Goal: Task Accomplishment & Management: Manage account settings

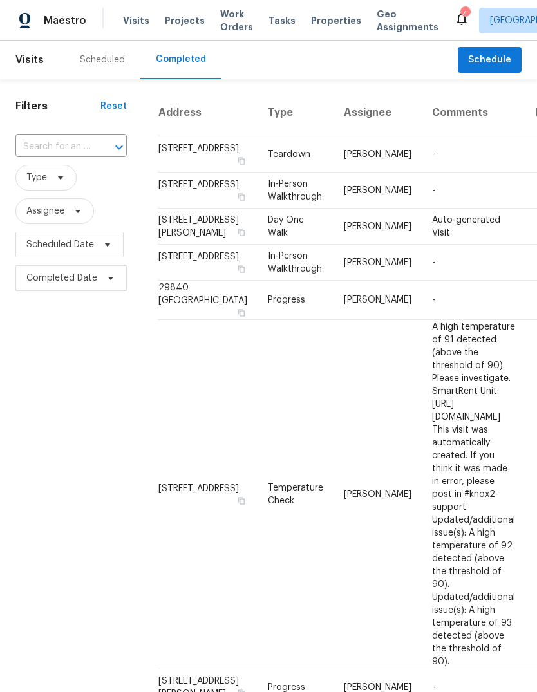
click at [106, 60] on div "Scheduled" at bounding box center [102, 59] width 45 height 13
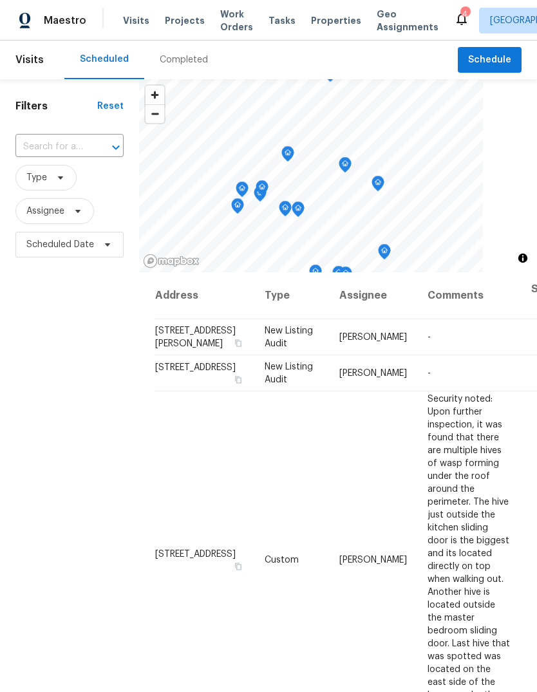
click at [326, 19] on span "Properties" at bounding box center [336, 20] width 50 height 13
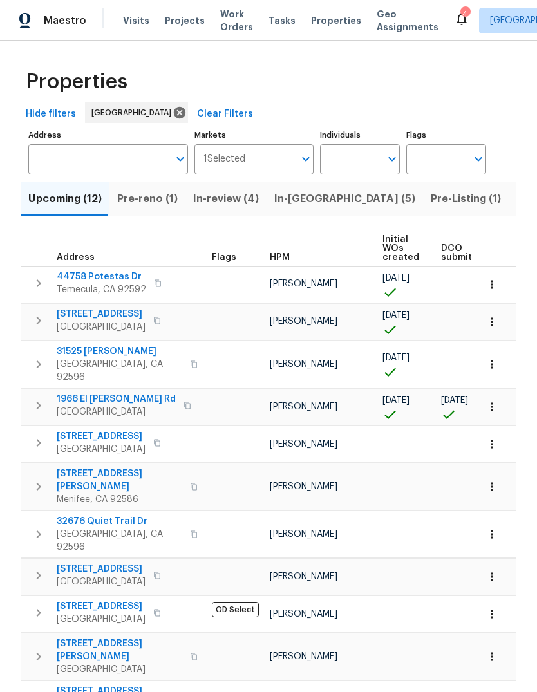
click at [161, 206] on span "Pre-reno (1)" at bounding box center [147, 199] width 60 height 18
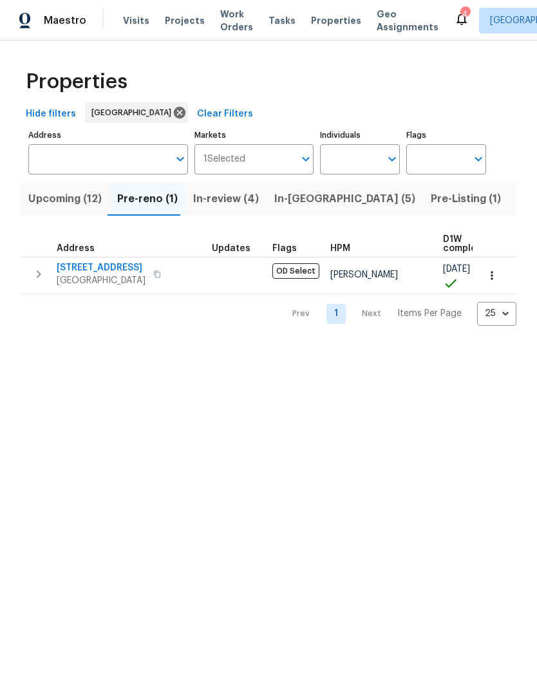
click at [86, 201] on span "Upcoming (12)" at bounding box center [64, 199] width 73 height 18
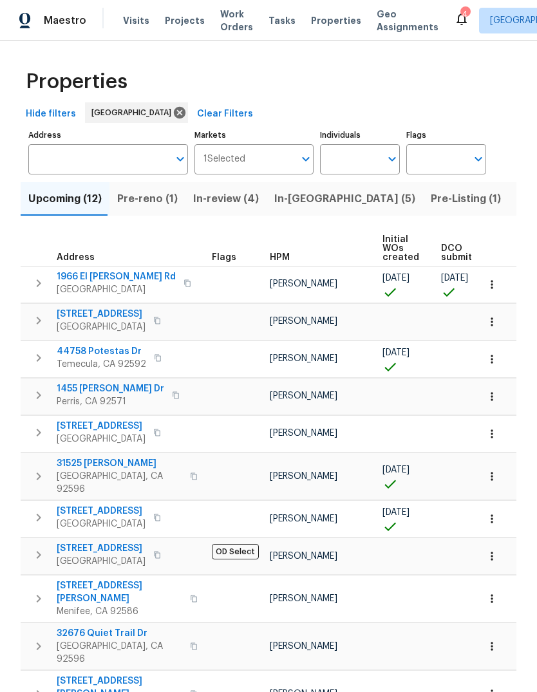
scroll to position [0, -1]
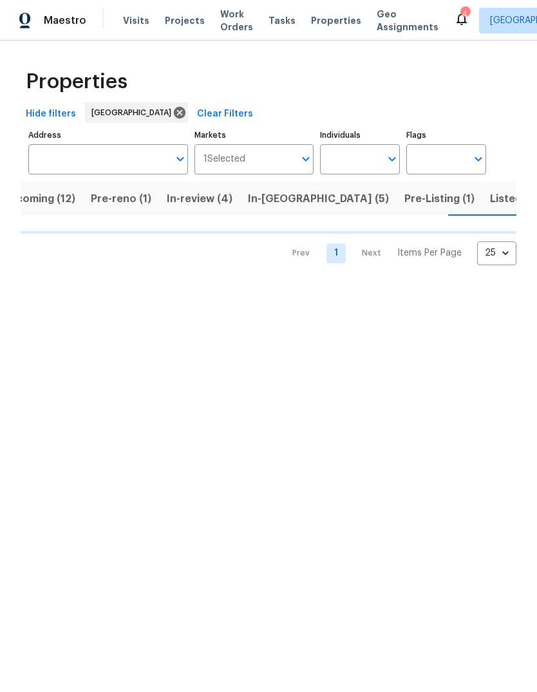
scroll to position [0, 27]
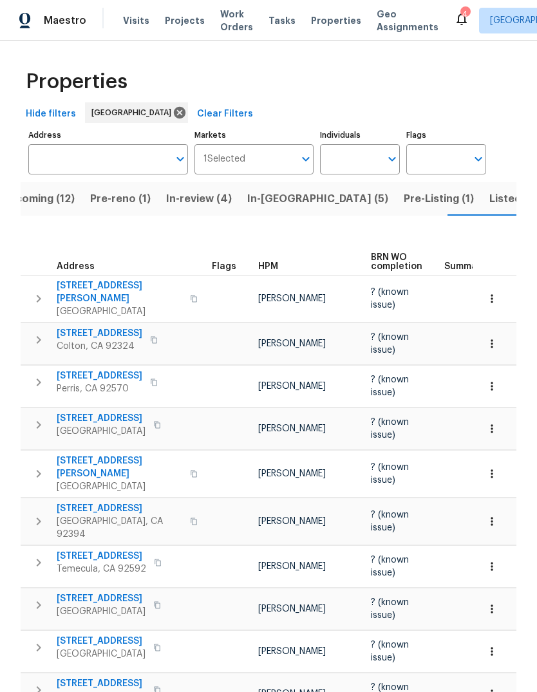
click at [354, 159] on input "Individuals" at bounding box center [350, 159] width 60 height 30
type input "jeff"
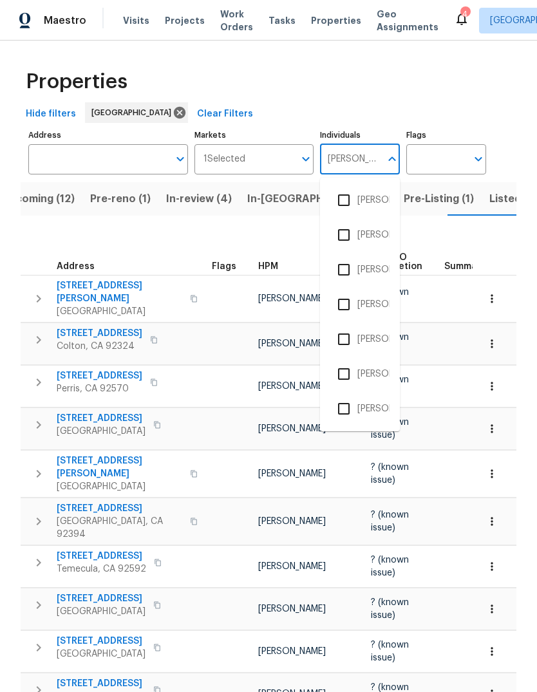
click at [369, 272] on li "[PERSON_NAME]" at bounding box center [359, 269] width 59 height 27
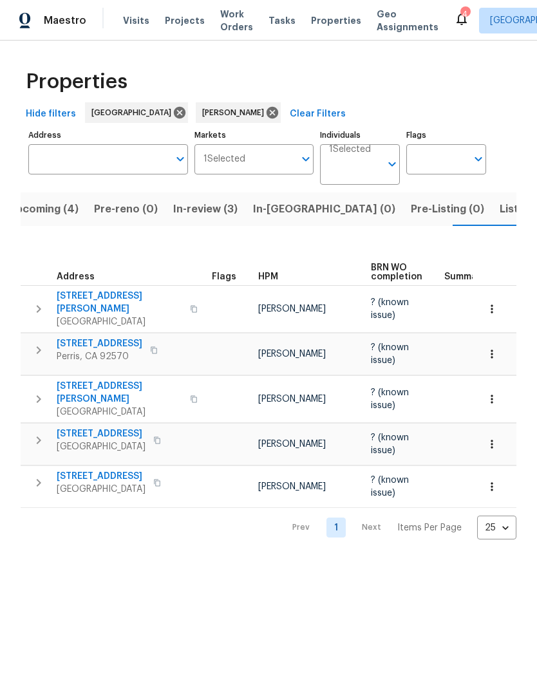
click at [499, 215] on span "Listed (2)" at bounding box center [523, 209] width 48 height 18
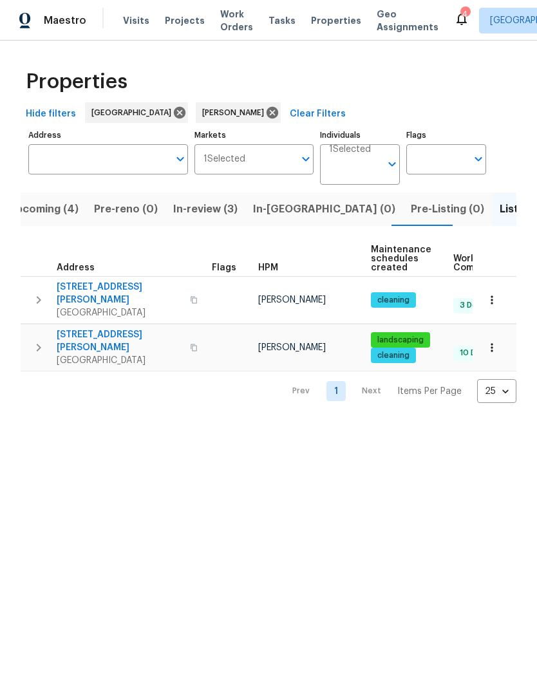
click at [133, 18] on span "Visits" at bounding box center [136, 20] width 26 height 13
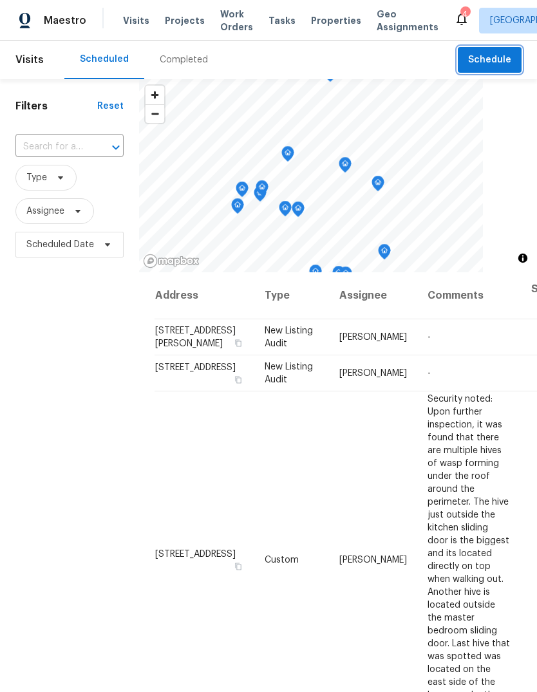
click at [498, 59] on span "Schedule" at bounding box center [489, 60] width 43 height 16
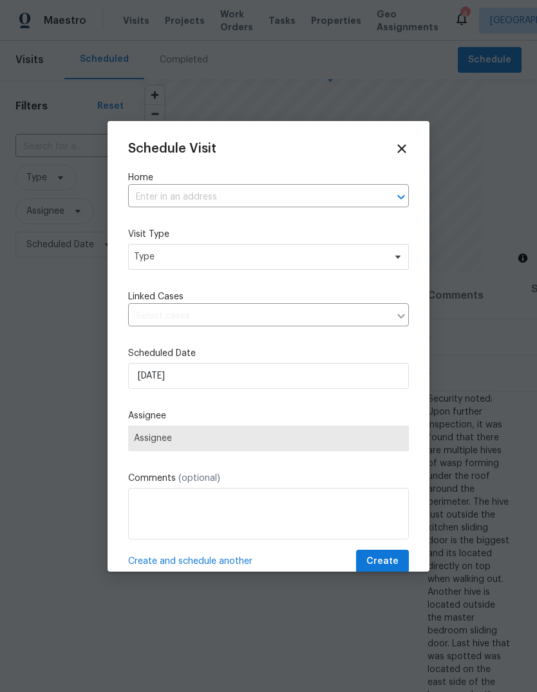
click at [163, 200] on input "text" at bounding box center [250, 197] width 245 height 20
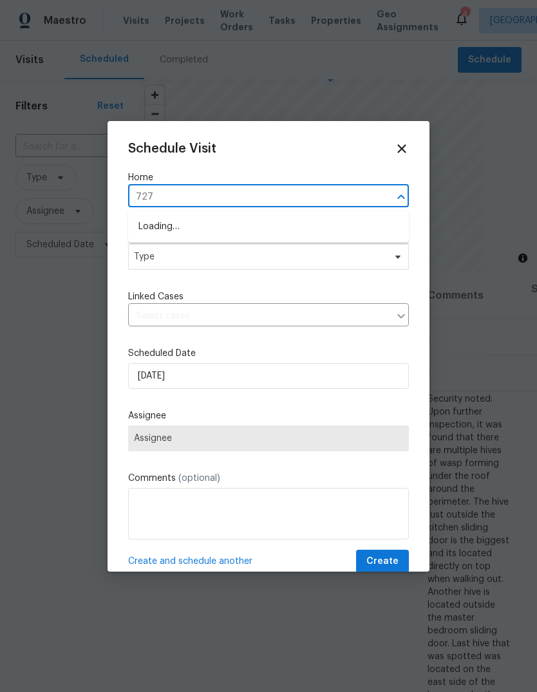
type input "7274"
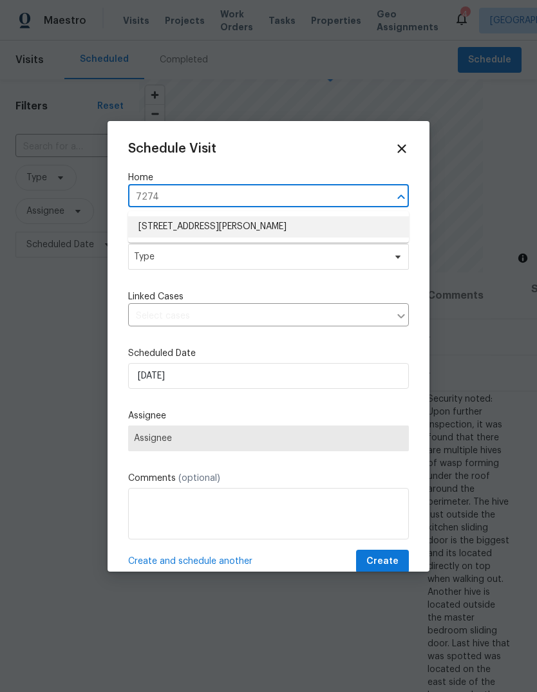
click at [236, 233] on li "7274 Nixon Dr, Riverside, CA 92504" at bounding box center [268, 226] width 281 height 21
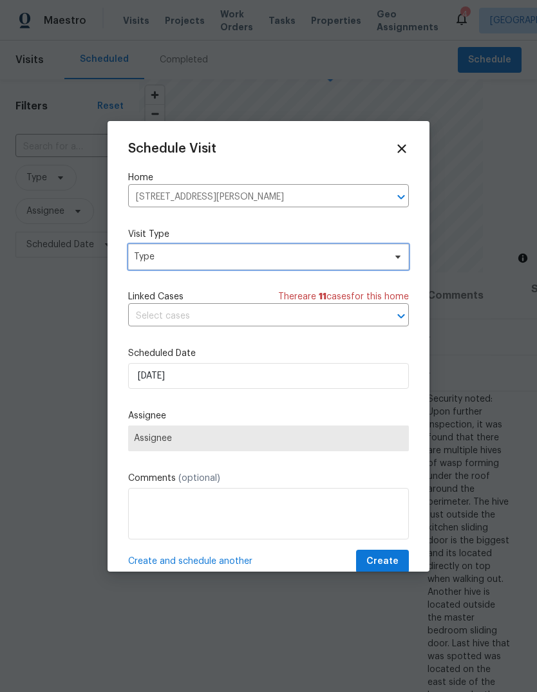
click at [260, 260] on span "Type" at bounding box center [259, 256] width 250 height 13
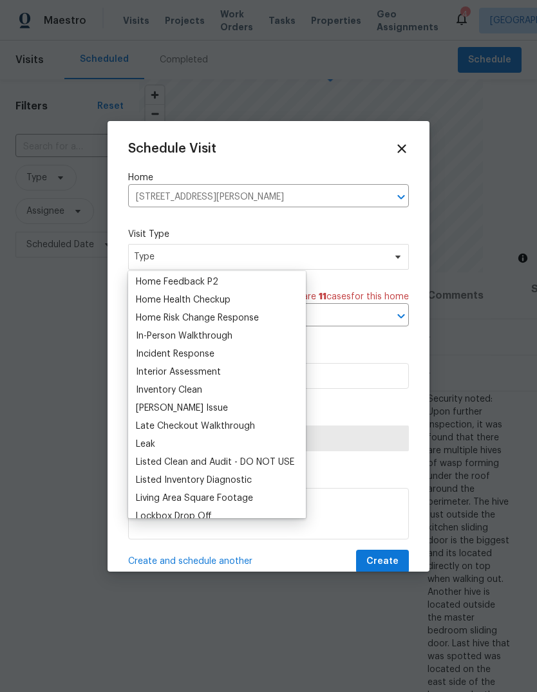
scroll to position [418, 0]
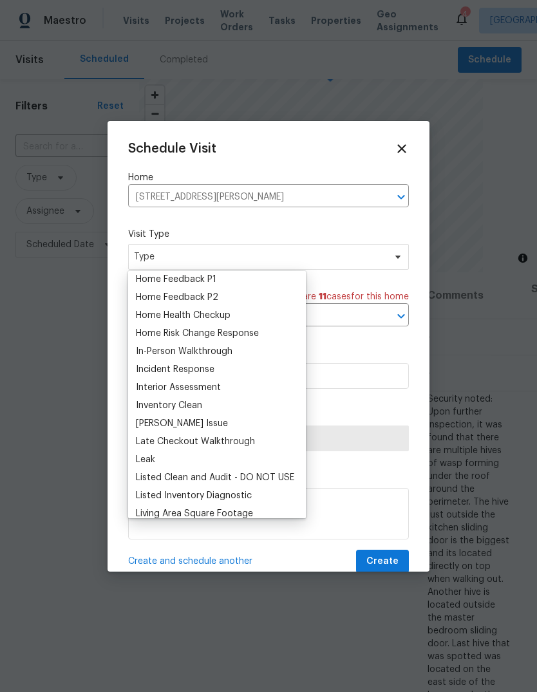
click at [218, 319] on div "Home Health Checkup" at bounding box center [183, 315] width 95 height 13
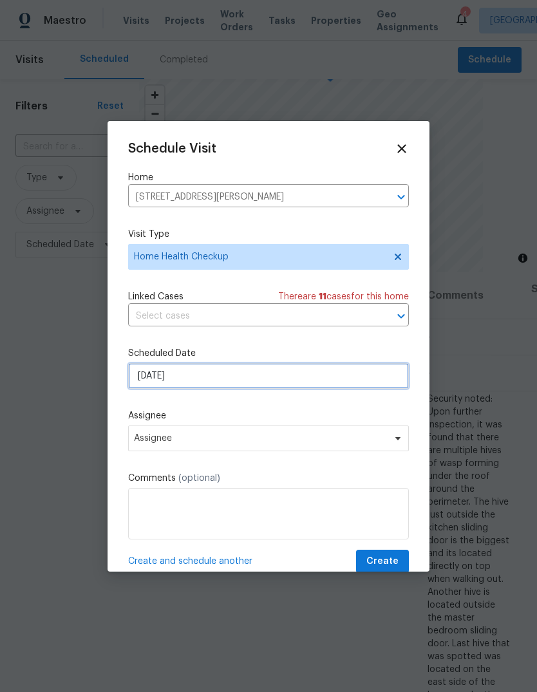
click at [216, 381] on input "9/2/2025" at bounding box center [268, 376] width 281 height 26
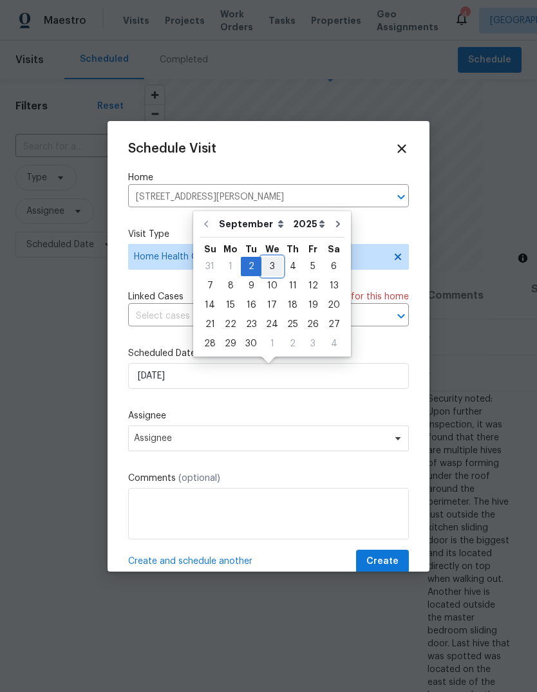
click at [273, 266] on div "3" at bounding box center [271, 266] width 21 height 18
type input "9/3/2025"
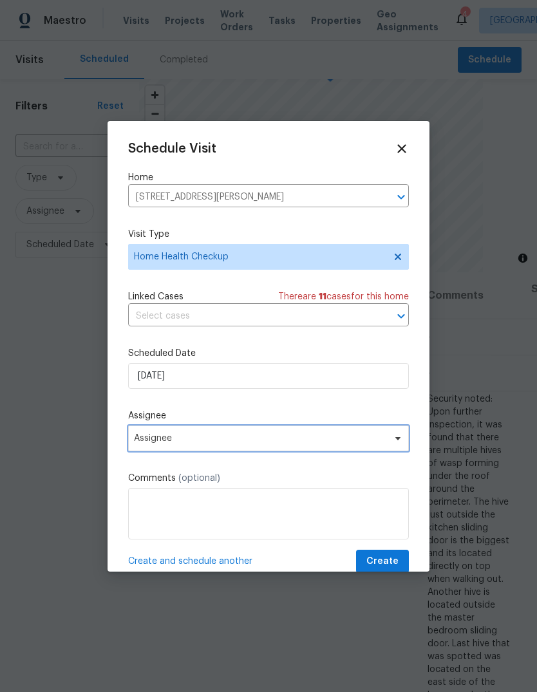
click at [208, 443] on span "Assignee" at bounding box center [260, 438] width 252 height 10
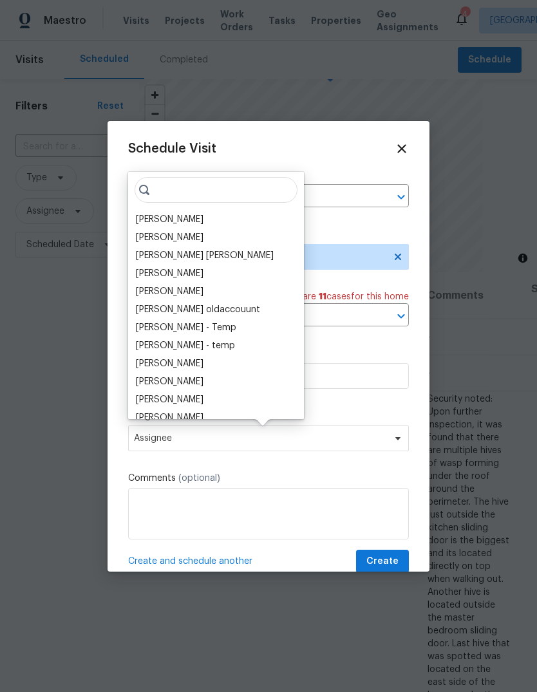
click at [165, 221] on div "[PERSON_NAME]" at bounding box center [170, 219] width 68 height 13
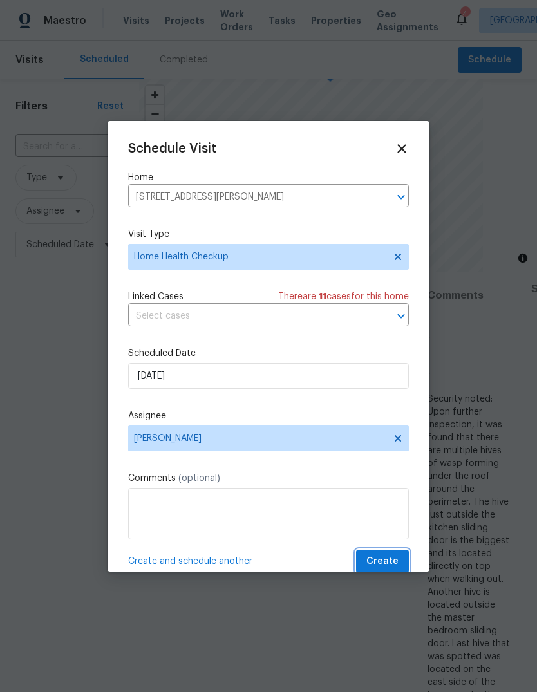
click at [392, 564] on span "Create" at bounding box center [382, 561] width 32 height 16
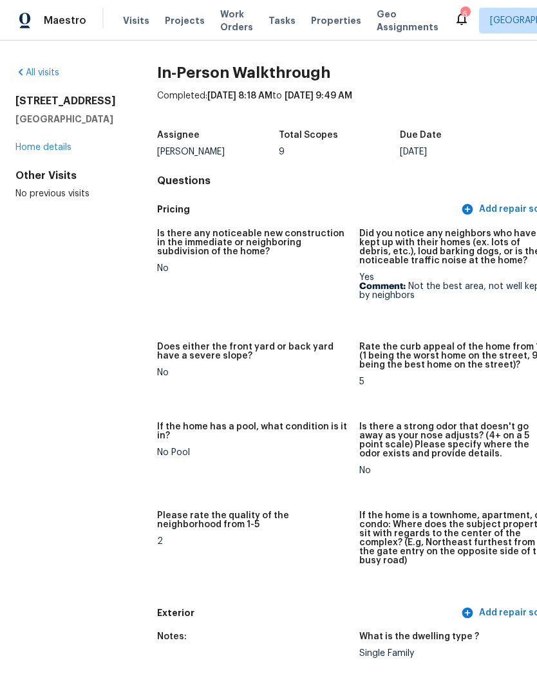
scroll to position [-23, 0]
click at [328, 19] on span "Properties" at bounding box center [336, 20] width 50 height 13
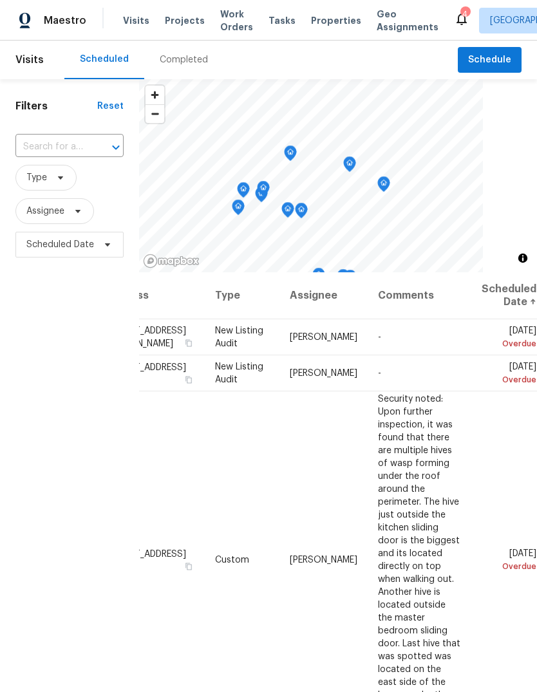
scroll to position [0, 108]
click at [0, 0] on icon at bounding box center [0, 0] width 0 height 0
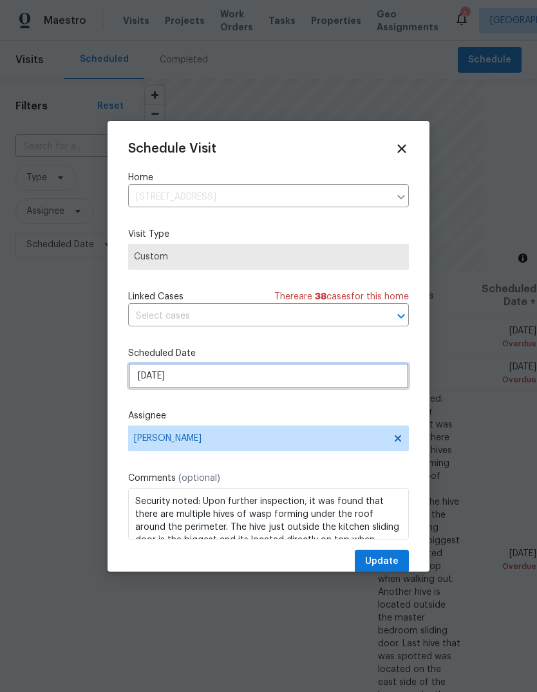
click at [234, 379] on input "8/30/2025" at bounding box center [268, 376] width 281 height 26
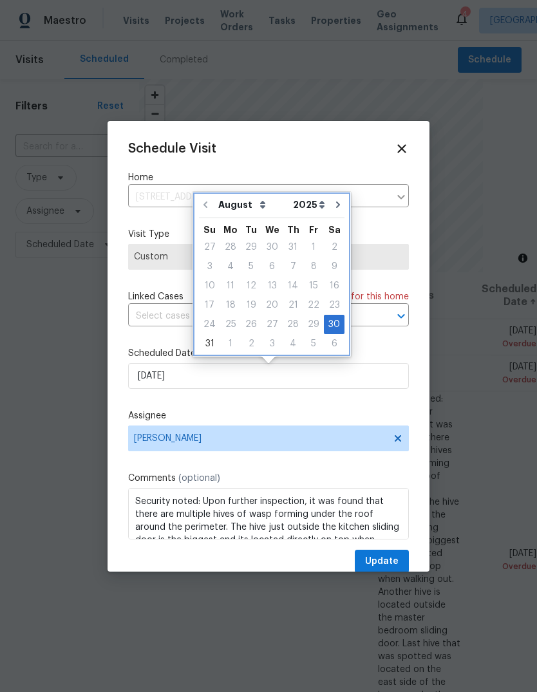
click at [333, 207] on icon "Go to next month" at bounding box center [338, 204] width 10 height 10
type input "9/30/2025"
select select "8"
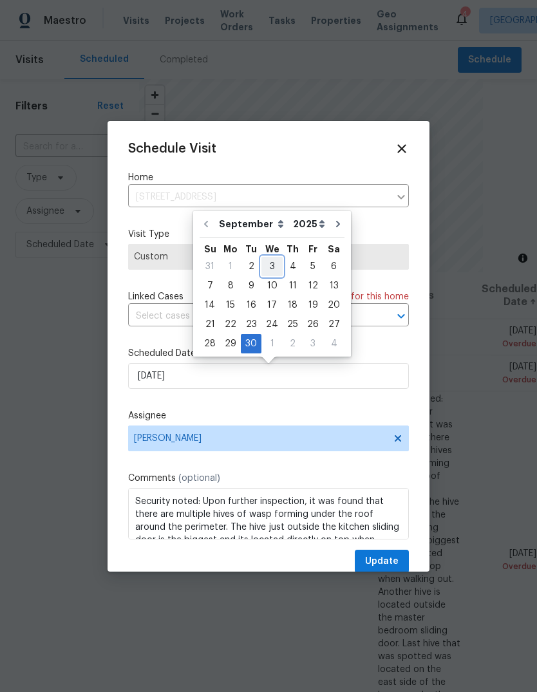
click at [270, 270] on div "3" at bounding box center [271, 266] width 21 height 18
type input "9/3/2025"
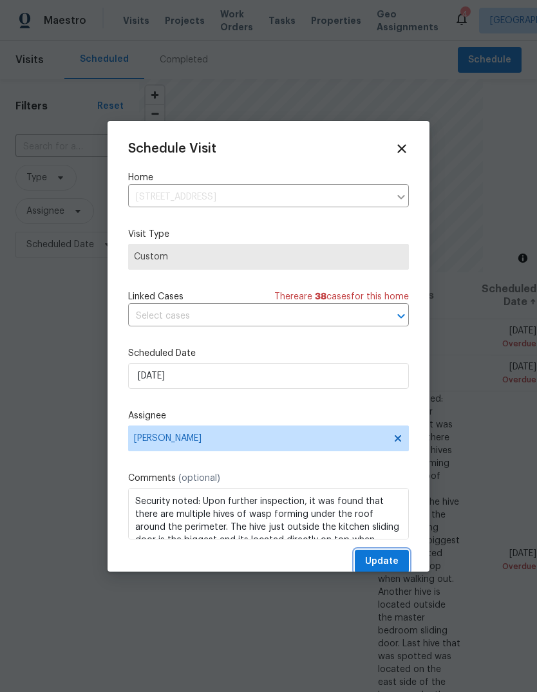
click at [398, 564] on span "Update" at bounding box center [381, 561] width 33 height 16
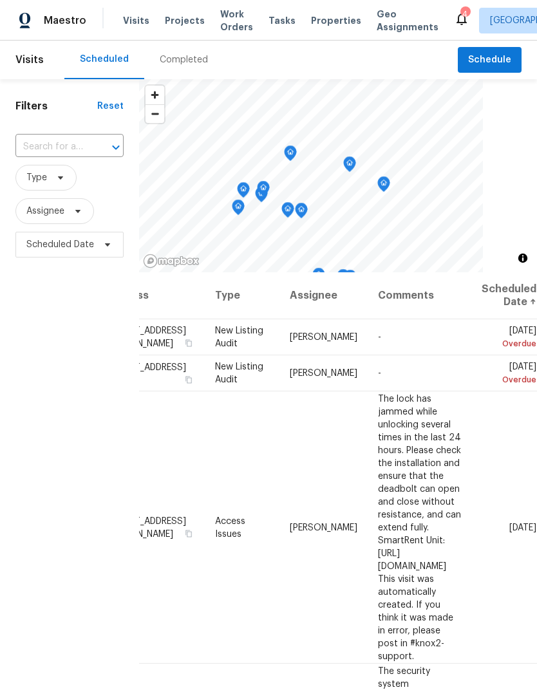
click at [186, 59] on div "Completed" at bounding box center [184, 59] width 48 height 13
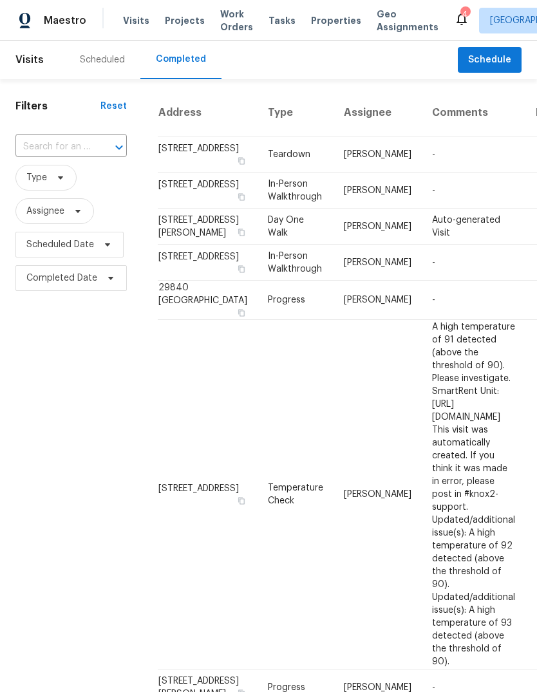
click at [104, 68] on div "Scheduled" at bounding box center [102, 60] width 76 height 39
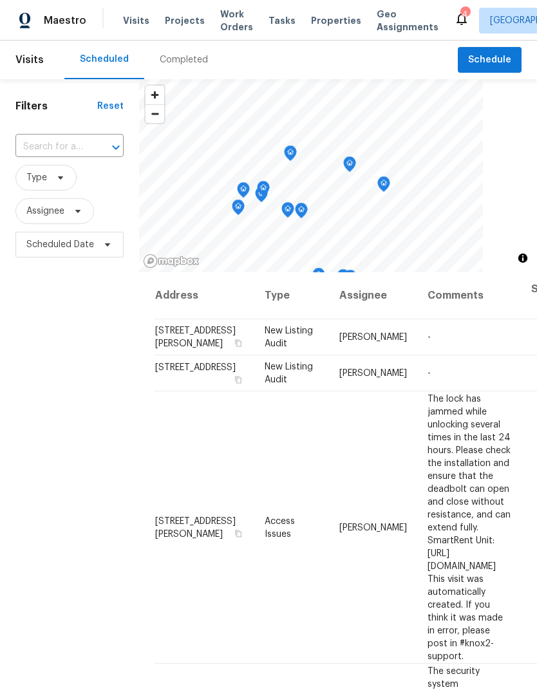
click at [329, 19] on span "Properties" at bounding box center [336, 20] width 50 height 13
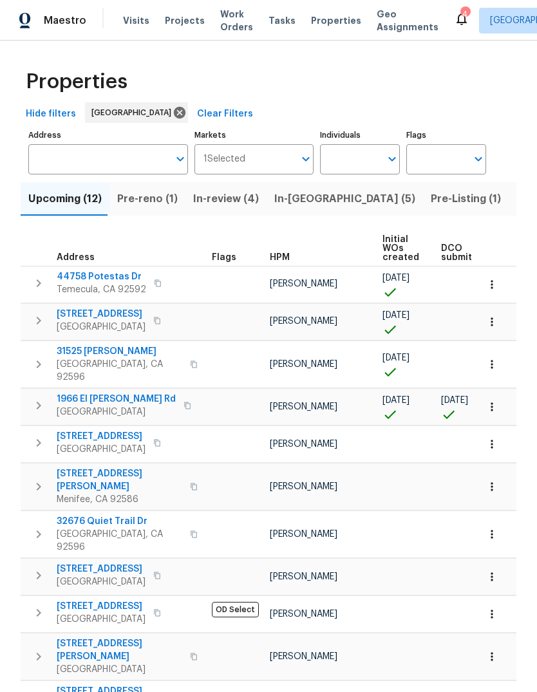
click at [274, 21] on span "Tasks" at bounding box center [281, 20] width 27 height 9
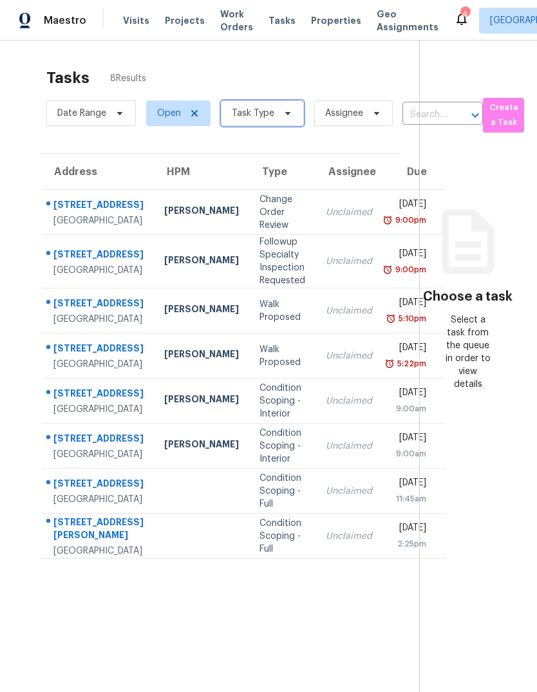
click at [274, 118] on span "Task Type" at bounding box center [262, 113] width 83 height 26
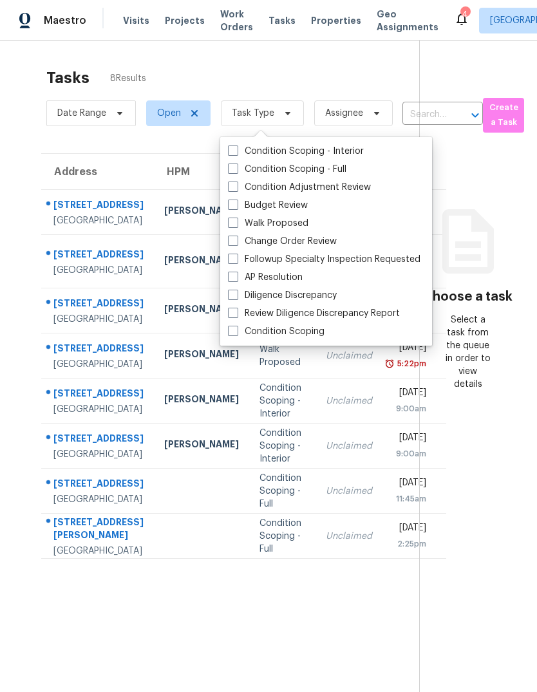
click at [281, 208] on label "Budget Review" at bounding box center [268, 205] width 80 height 13
click at [236, 207] on input "Budget Review" at bounding box center [232, 203] width 8 height 8
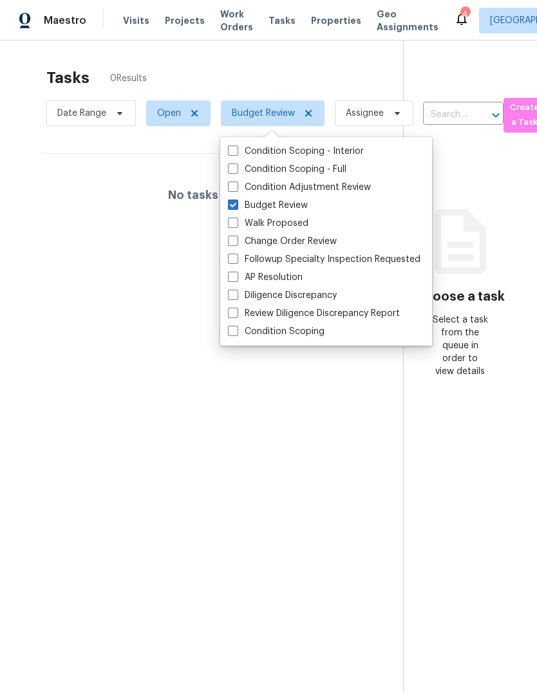
click at [236, 204] on span at bounding box center [233, 204] width 10 height 10
click at [236, 204] on input "Budget Review" at bounding box center [232, 203] width 8 height 8
checkbox input "false"
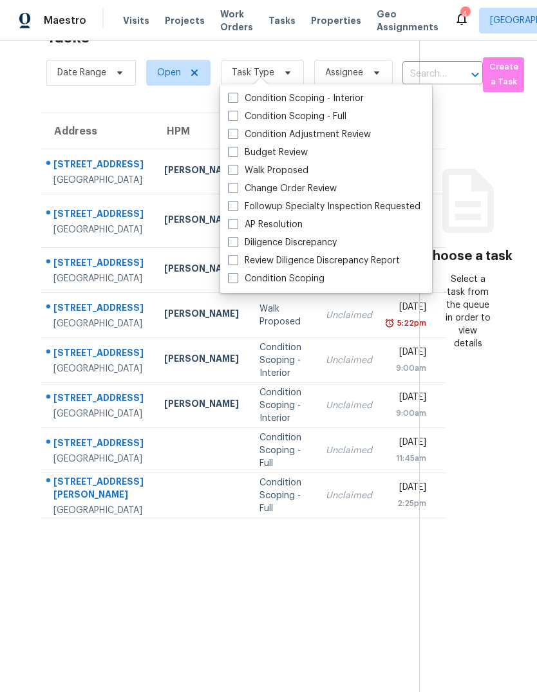
scroll to position [48, 0]
click at [473, 557] on section "Choose a task Select a task from the queue in order to view details" at bounding box center [467, 346] width 97 height 692
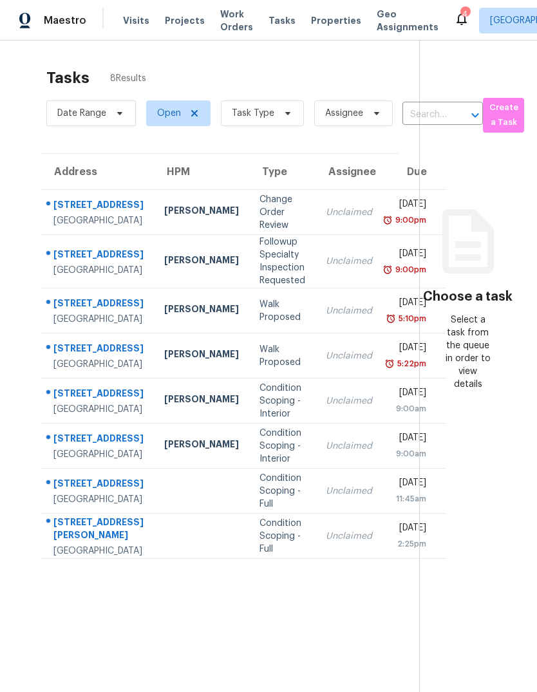
scroll to position [0, 0]
click at [134, 23] on span "Visits" at bounding box center [136, 20] width 26 height 13
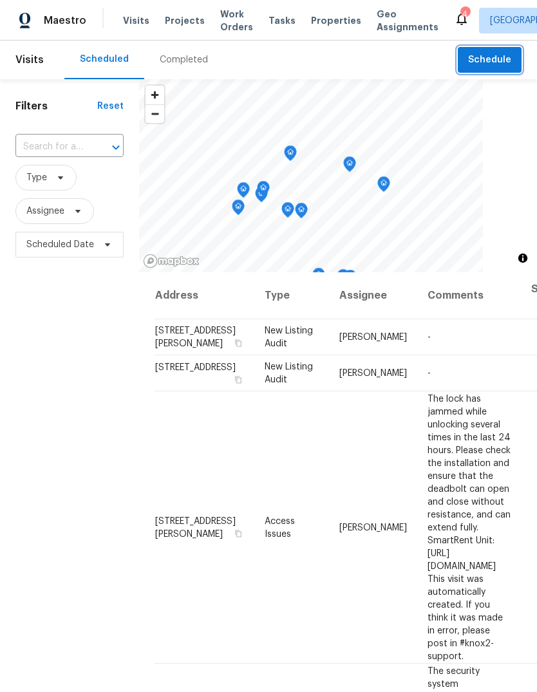
click at [491, 56] on span "Schedule" at bounding box center [489, 60] width 43 height 16
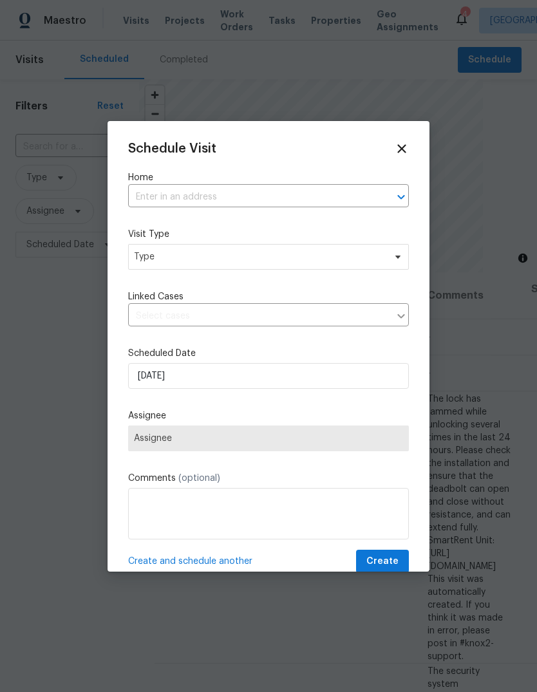
click at [173, 199] on input "text" at bounding box center [250, 197] width 245 height 20
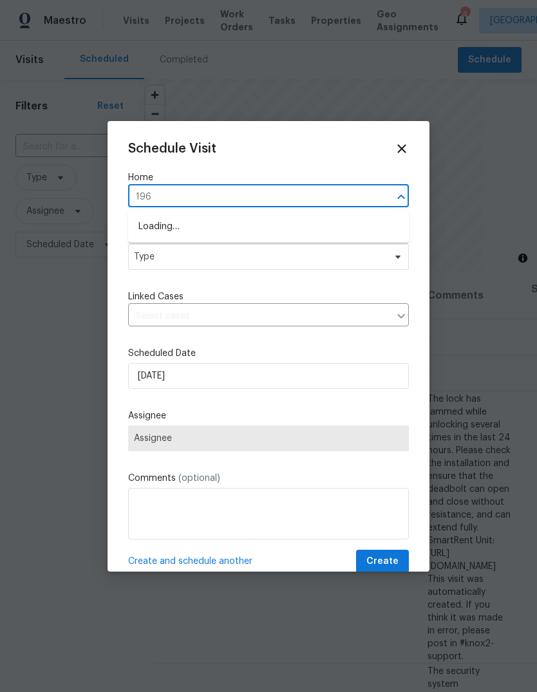
type input "1966"
click at [261, 252] on li "1966 El Milagro Rd, San Jacinto, CA 92582" at bounding box center [268, 247] width 281 height 21
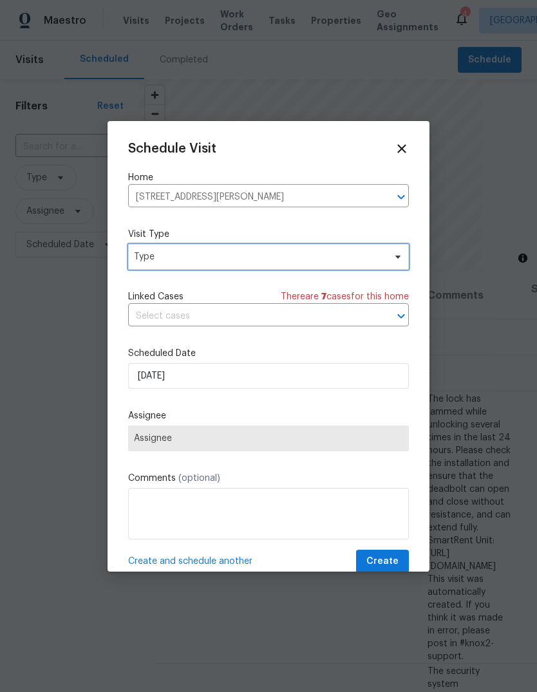
click at [242, 264] on span "Type" at bounding box center [268, 257] width 281 height 26
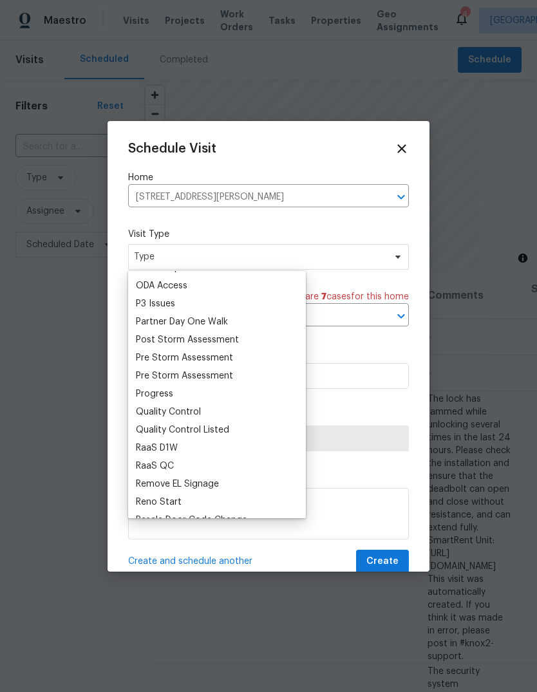
scroll to position [772, 0]
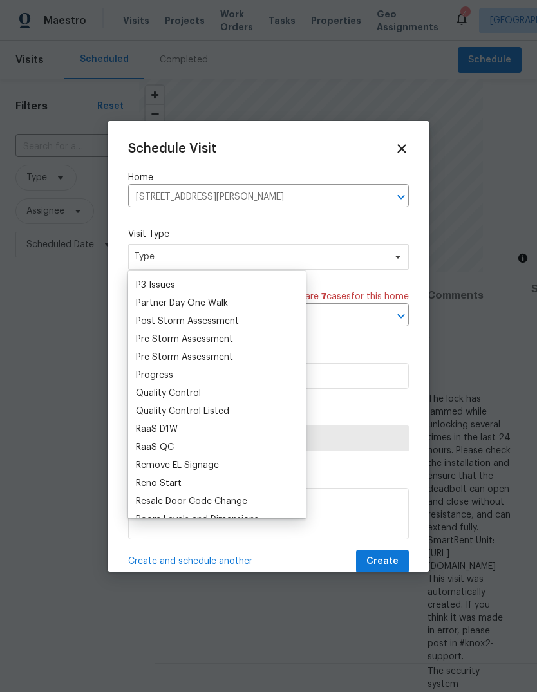
click at [169, 372] on div "Progress" at bounding box center [154, 375] width 37 height 13
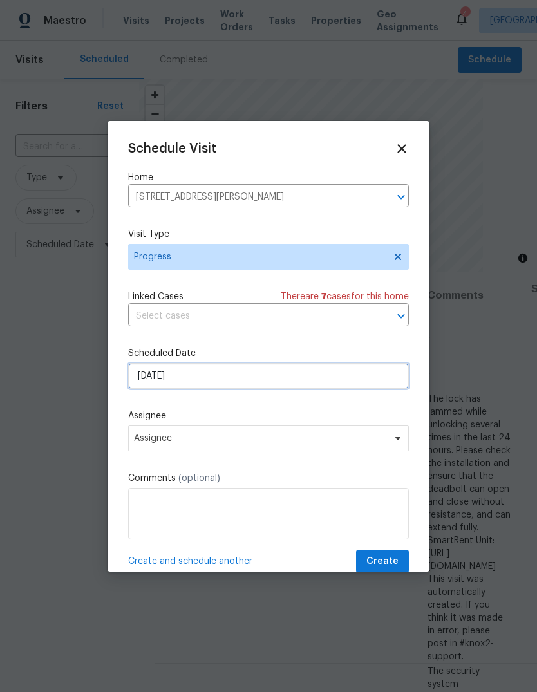
click at [241, 384] on input "9/2/2025" at bounding box center [268, 376] width 281 height 26
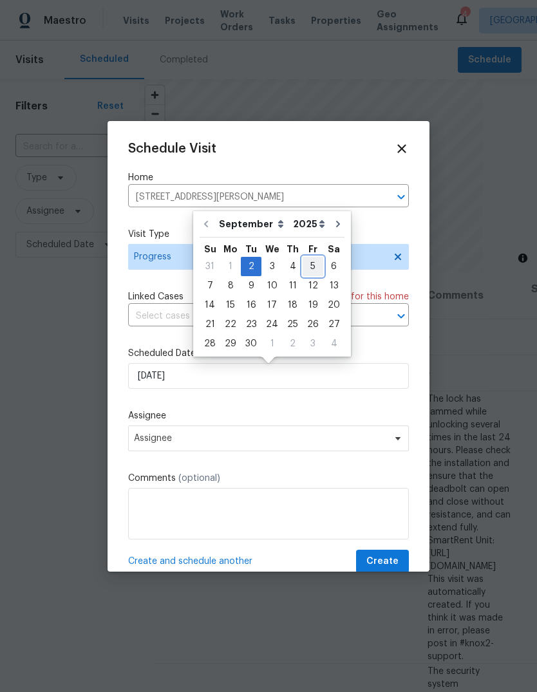
click at [311, 267] on div "5" at bounding box center [312, 266] width 21 height 18
type input "9/5/2025"
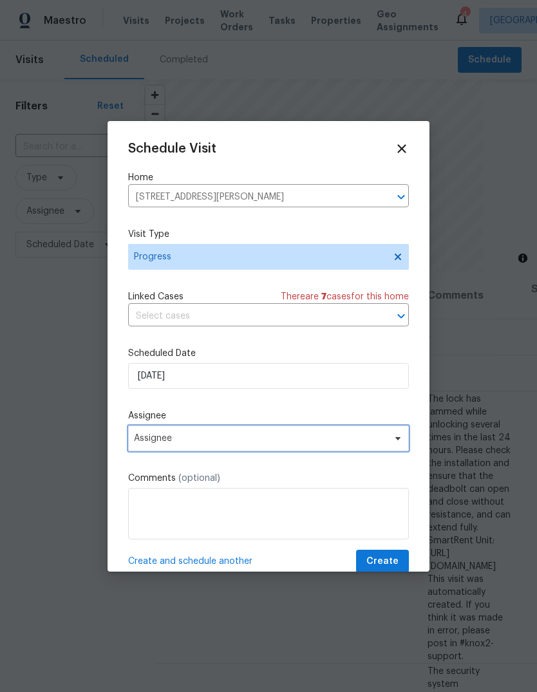
click at [239, 441] on span "Assignee" at bounding box center [260, 438] width 252 height 10
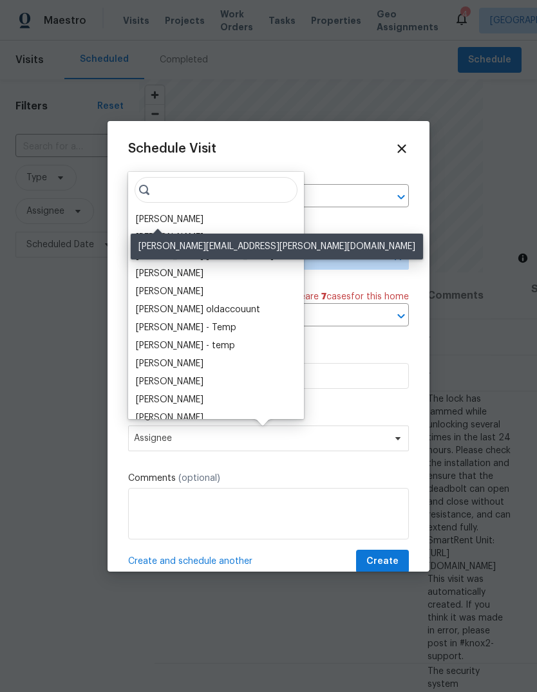
click at [157, 216] on div "[PERSON_NAME]" at bounding box center [170, 219] width 68 height 13
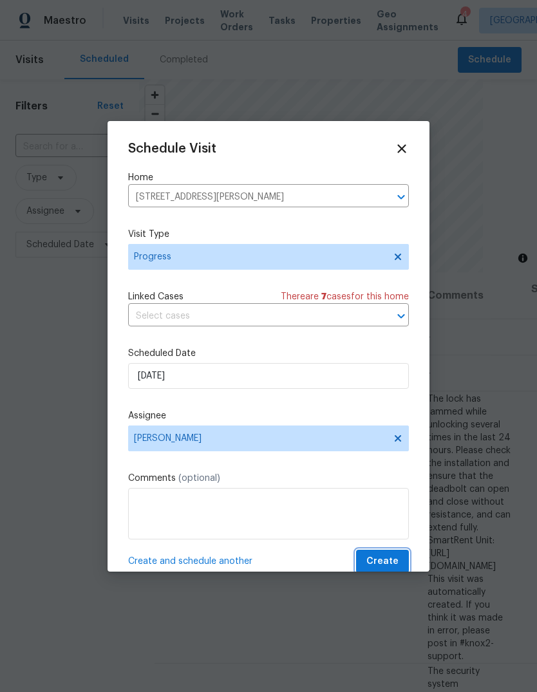
click at [389, 566] on span "Create" at bounding box center [382, 561] width 32 height 16
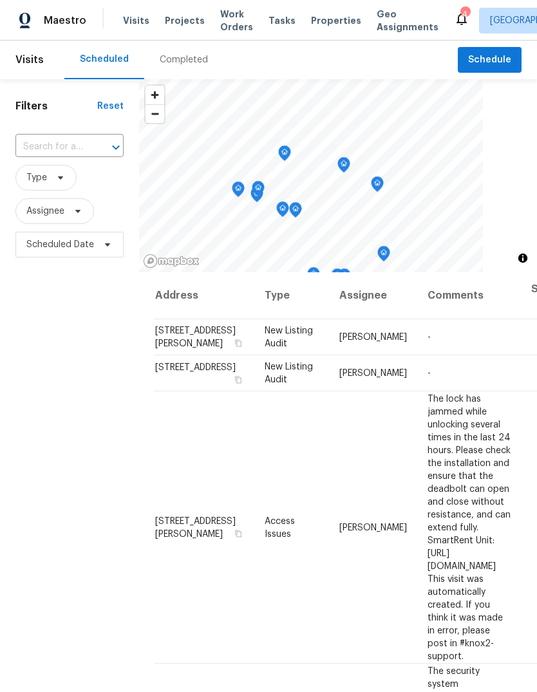
click at [198, 59] on div "Completed" at bounding box center [184, 59] width 48 height 13
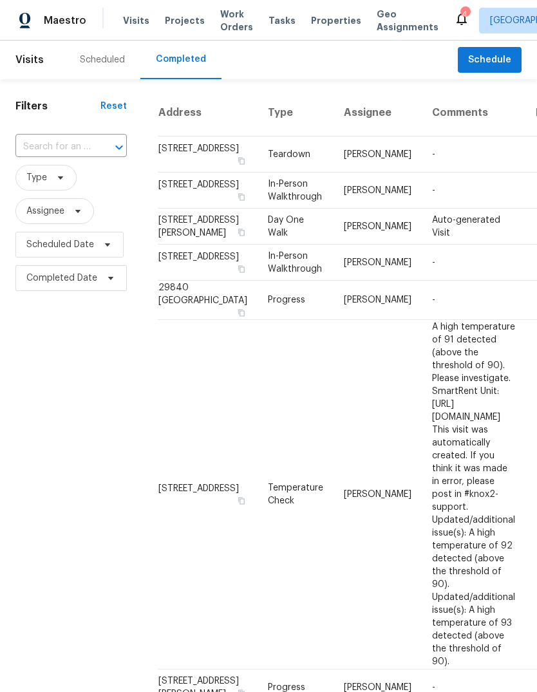
click at [115, 68] on div "Scheduled" at bounding box center [102, 60] width 76 height 39
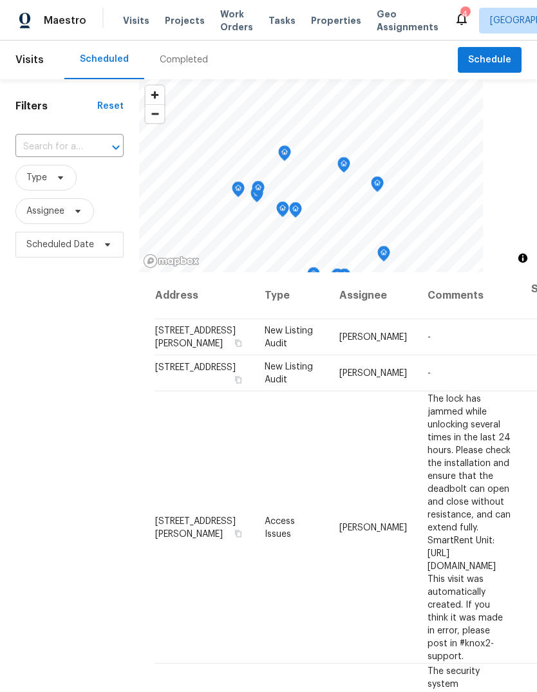
click at [331, 17] on span "Properties" at bounding box center [336, 20] width 50 height 13
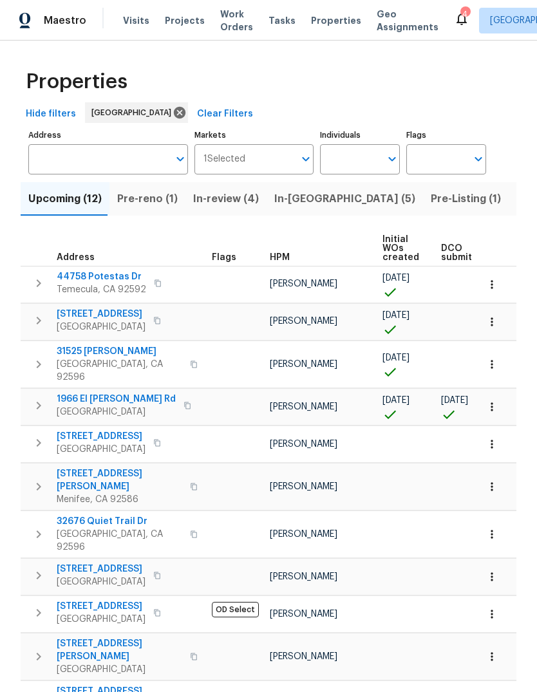
click at [154, 197] on span "Pre-reno (1)" at bounding box center [147, 199] width 60 height 18
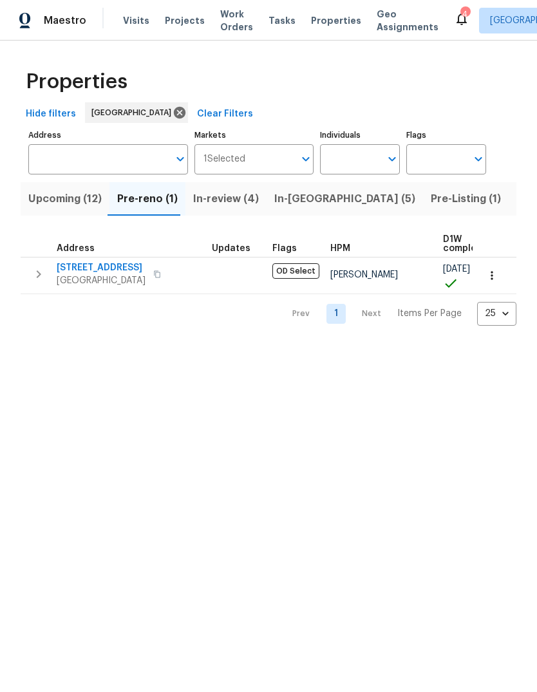
click at [76, 200] on span "Upcoming (12)" at bounding box center [64, 199] width 73 height 18
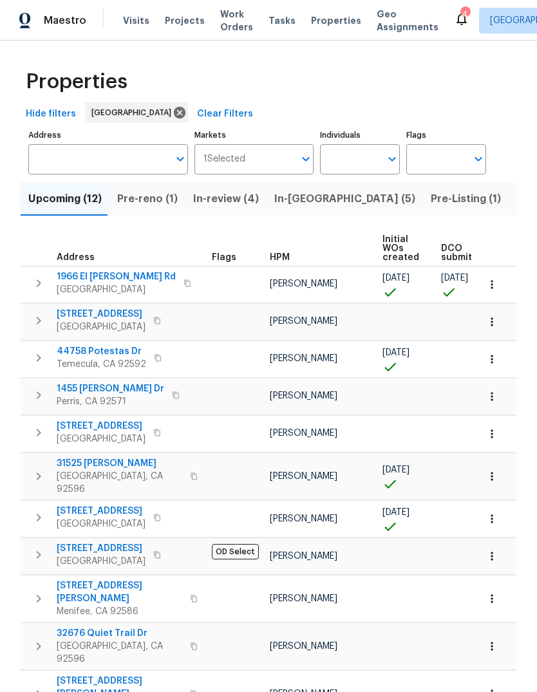
click at [131, 23] on span "Visits" at bounding box center [136, 20] width 26 height 13
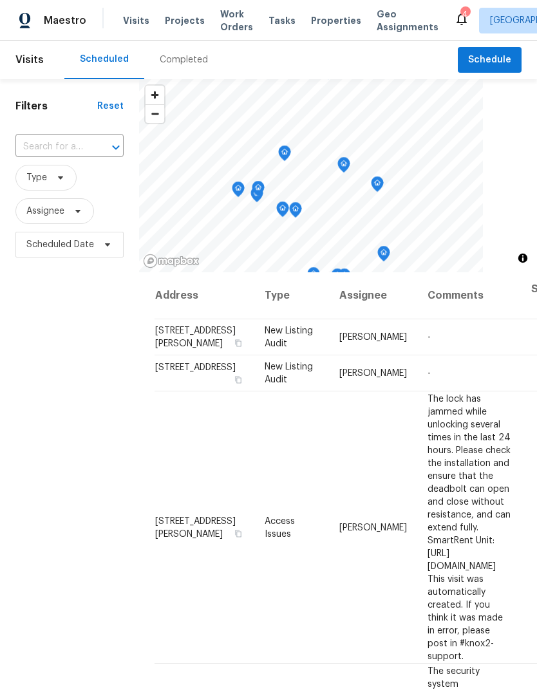
click at [275, 21] on span "Tasks" at bounding box center [281, 20] width 27 height 9
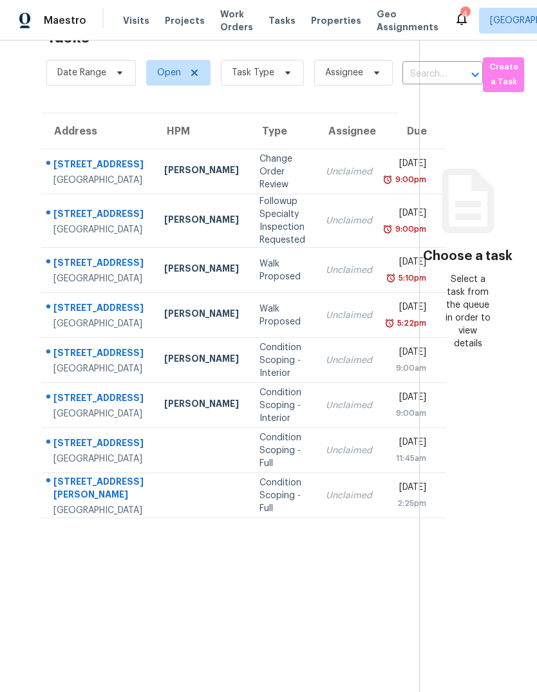
scroll to position [52, 0]
